Goal: Browse casually

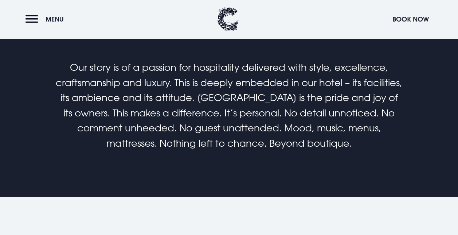
scroll to position [401, 0]
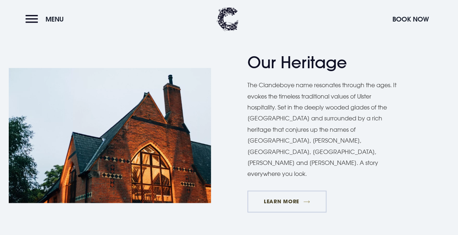
click at [277, 190] on link "Learn More" at bounding box center [288, 201] width 80 height 22
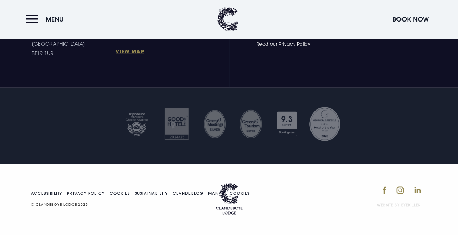
scroll to position [1053, 0]
click at [183, 195] on link "Clandeblog" at bounding box center [188, 193] width 31 height 4
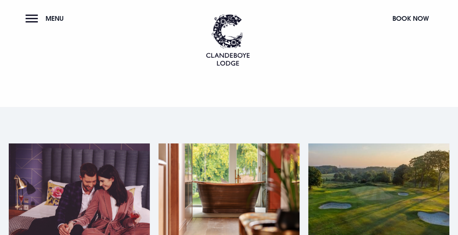
drag, startPoint x: 178, startPoint y: 194, endPoint x: 112, endPoint y: -38, distance: 241.0
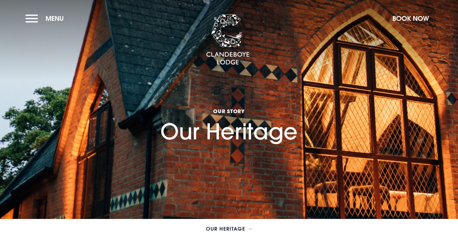
drag, startPoint x: 116, startPoint y: 162, endPoint x: 121, endPoint y: -35, distance: 197.4
click at [44, 19] on button "Menu" at bounding box center [47, 19] width 42 height 16
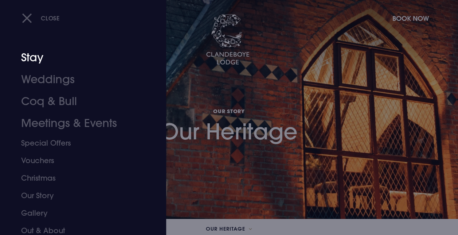
click at [51, 58] on link "Stay" at bounding box center [78, 58] width 114 height 22
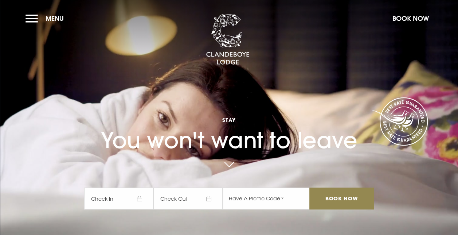
drag, startPoint x: 294, startPoint y: 190, endPoint x: 282, endPoint y: -26, distance: 217.0
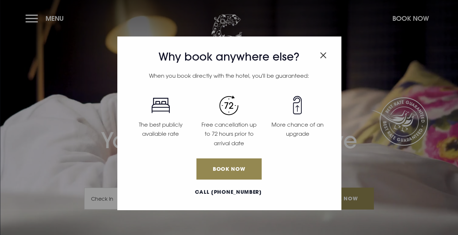
click at [322, 53] on img "Close modal" at bounding box center [323, 55] width 7 height 6
